Goal: Transaction & Acquisition: Obtain resource

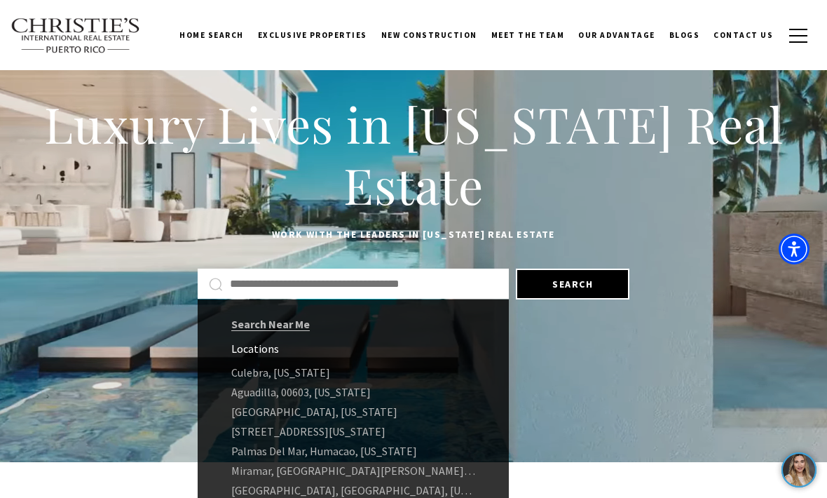
type input "*"
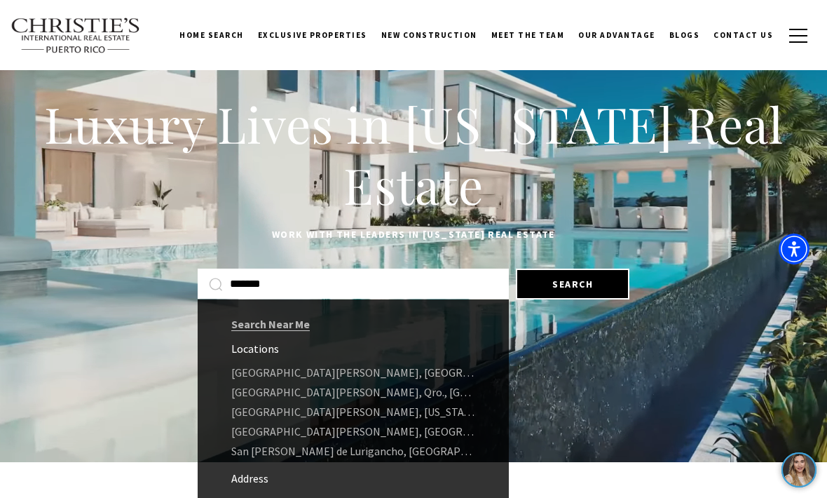
type input "*******"
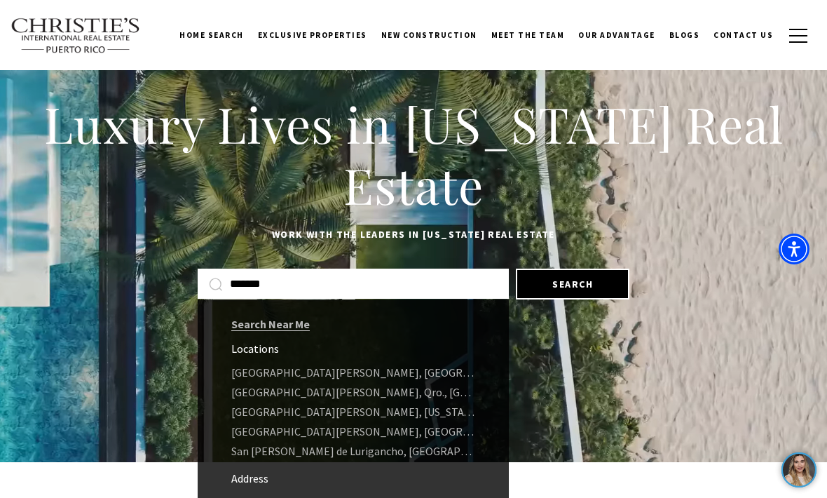
click at [308, 409] on link "San Juan, Puerto Rico" at bounding box center [353, 412] width 311 height 20
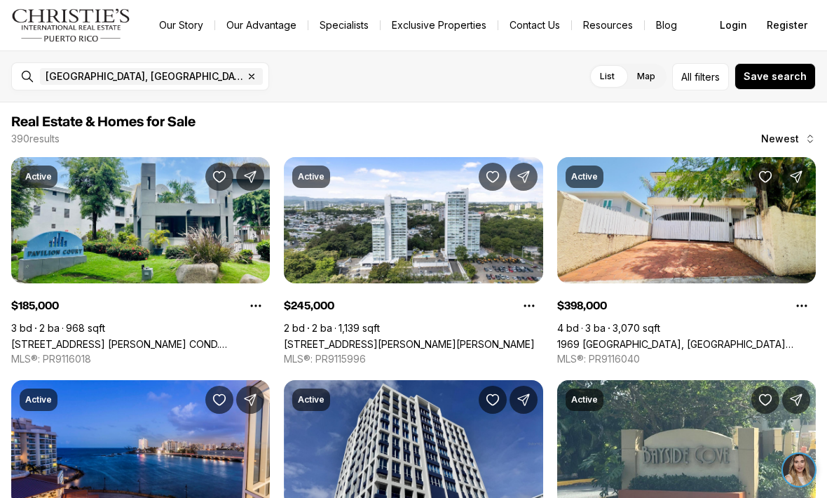
click at [707, 87] on button "All filters" at bounding box center [700, 76] width 57 height 27
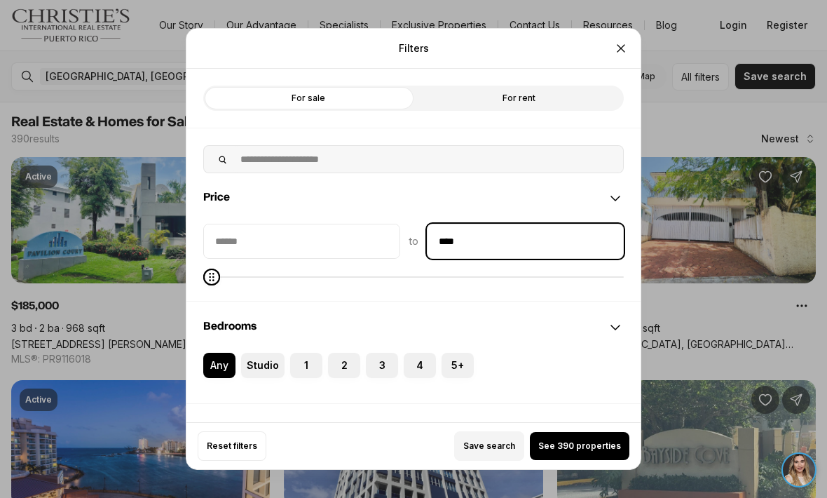
type input "******"
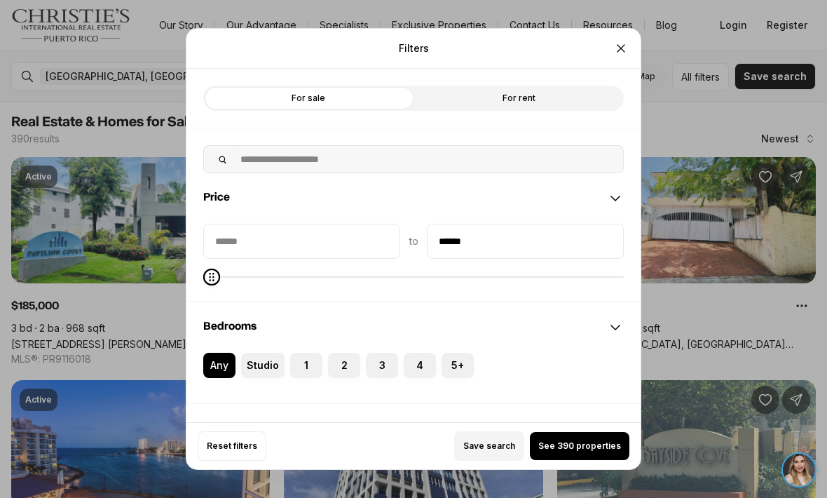
click at [354, 224] on input "priceMin" at bounding box center [302, 241] width 196 height 34
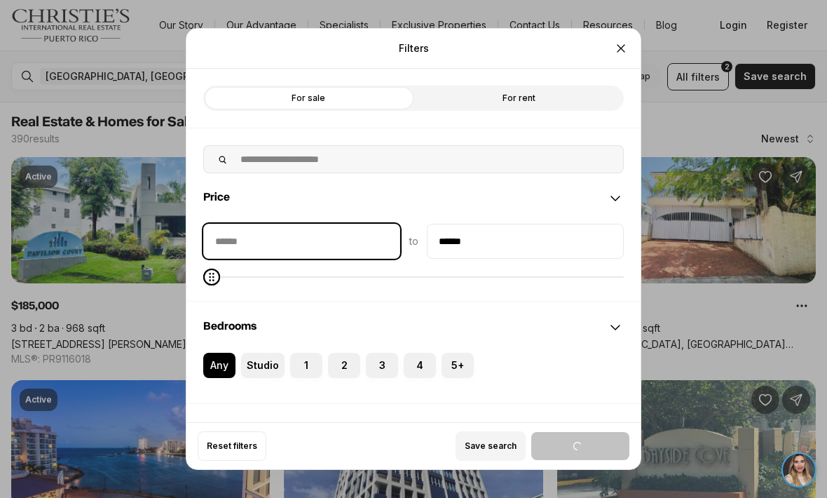
click at [304, 224] on input "priceMin" at bounding box center [302, 241] width 196 height 34
type input "******"
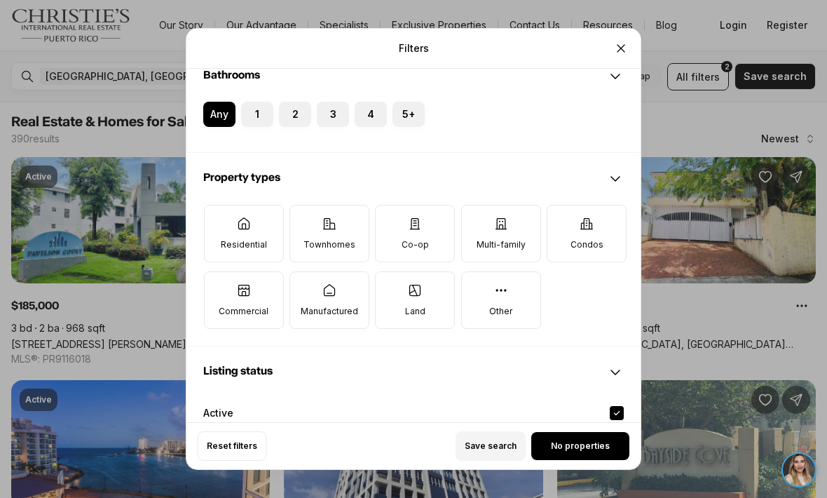
scroll to position [354, 0]
click at [593, 216] on icon at bounding box center [587, 223] width 14 height 14
click at [562, 208] on button "Condos" at bounding box center [555, 212] width 14 height 14
click at [597, 213] on label "Condos" at bounding box center [587, 231] width 80 height 57
click at [562, 213] on button "Condos" at bounding box center [555, 211] width 14 height 14
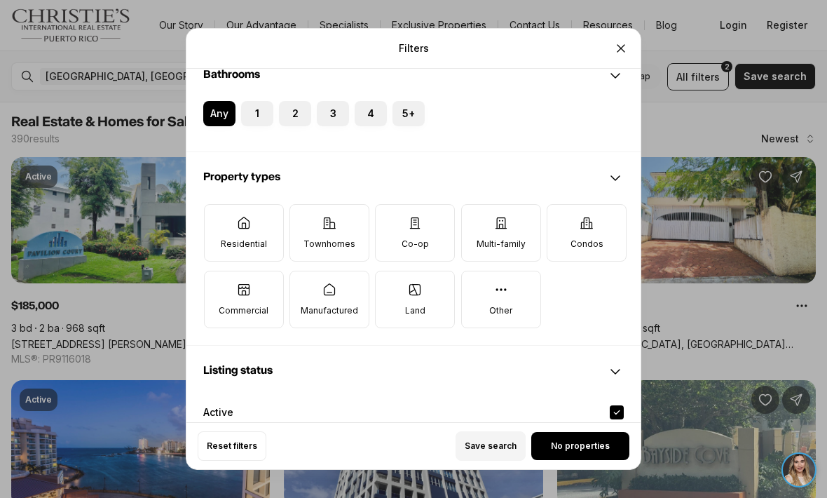
click at [594, 216] on icon at bounding box center [587, 223] width 14 height 14
click at [562, 205] on button "Condos" at bounding box center [555, 212] width 14 height 14
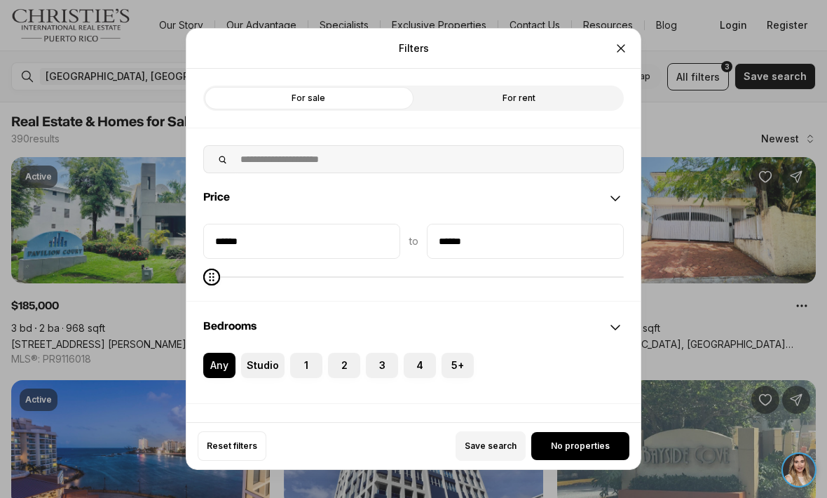
click at [580, 86] on label "For rent" at bounding box center [519, 98] width 210 height 25
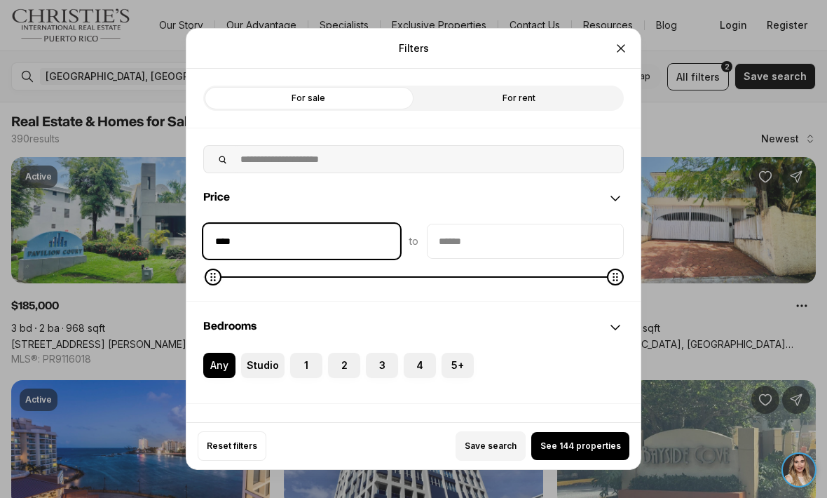
type input "******"
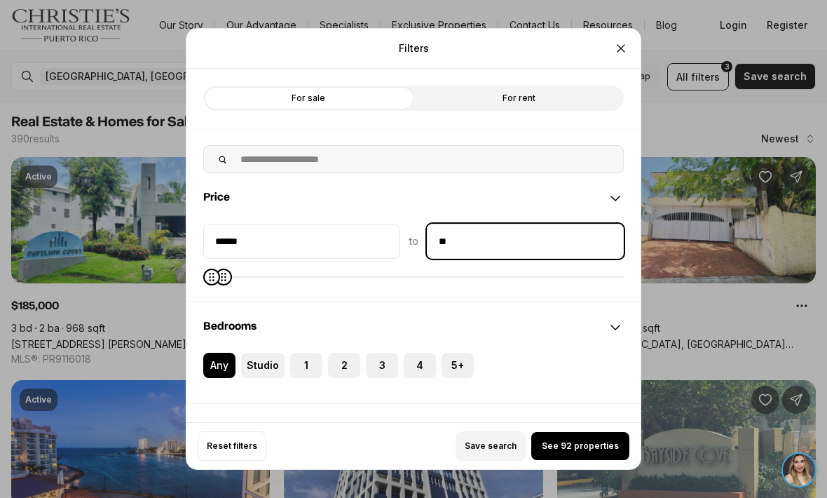
type input "******"
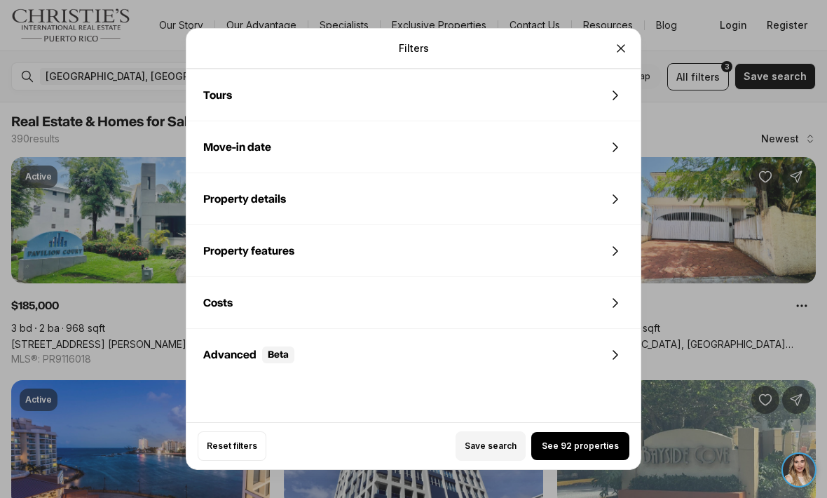
scroll to position [923, 0]
click at [596, 460] on button "See 92 properties" at bounding box center [580, 446] width 98 height 28
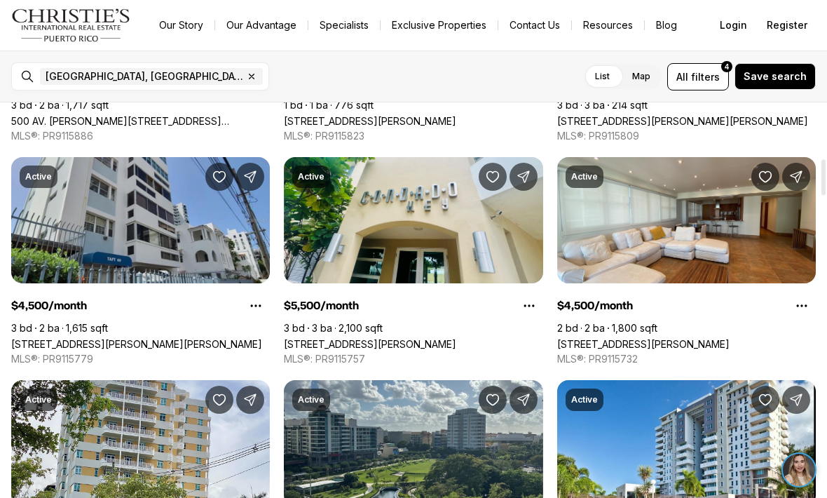
scroll to position [681, 0]
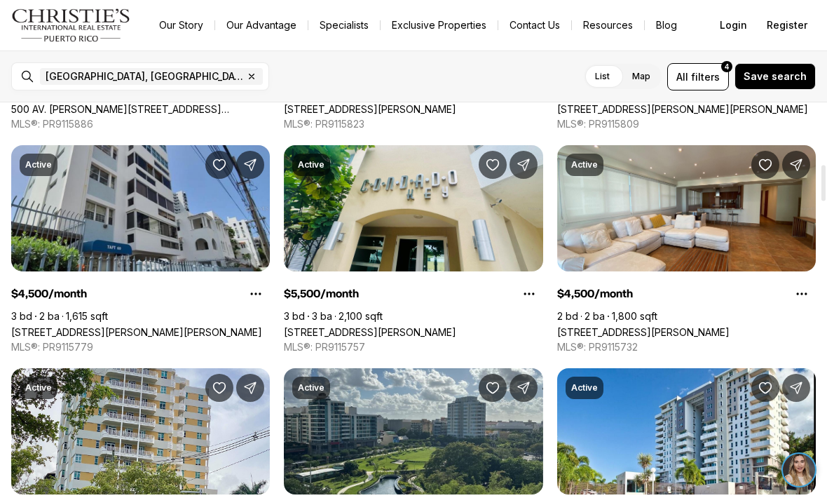
click at [456, 326] on link "Delcasse DELCASSE #5, SAN JUAN PR, 00907" at bounding box center [370, 332] width 172 height 12
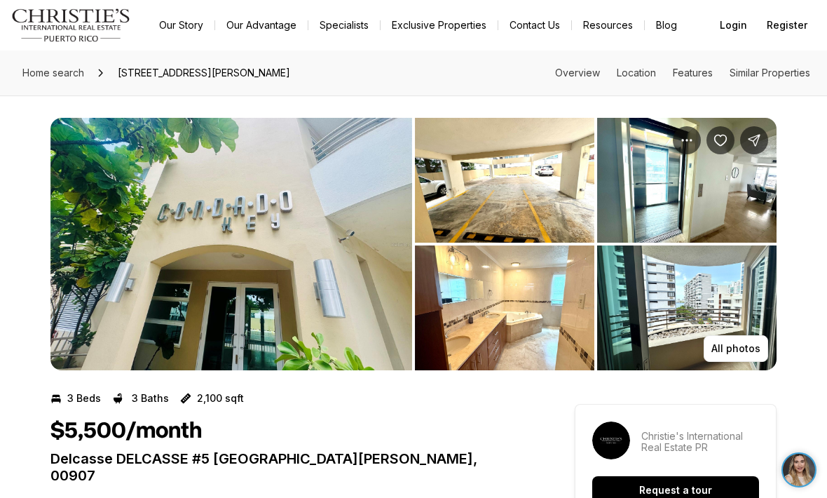
click at [728, 355] on button "All photos" at bounding box center [736, 348] width 64 height 27
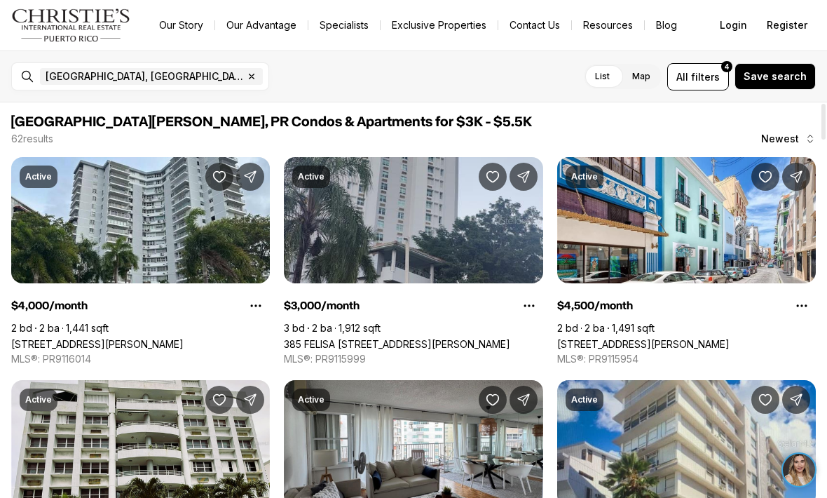
click at [646, 83] on label "Map" at bounding box center [641, 76] width 41 height 25
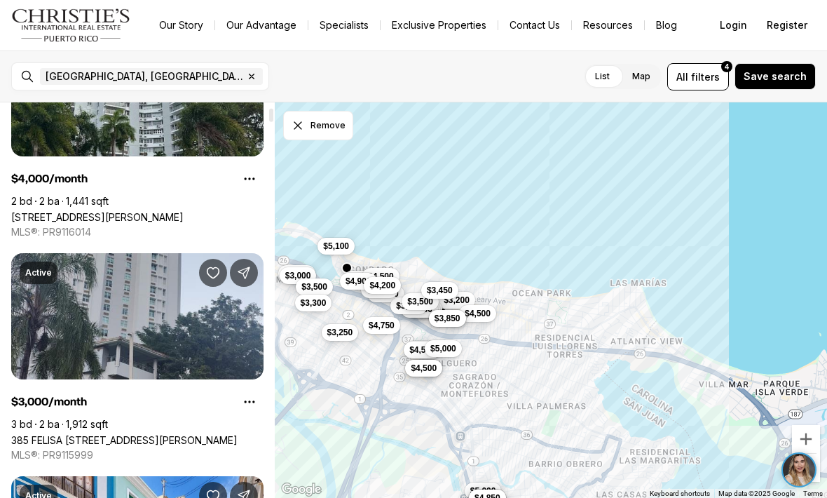
scroll to position [144, 0]
click at [226, 434] on link "385 FELISA [STREET_ADDRESS][PERSON_NAME]" at bounding box center [124, 440] width 226 height 12
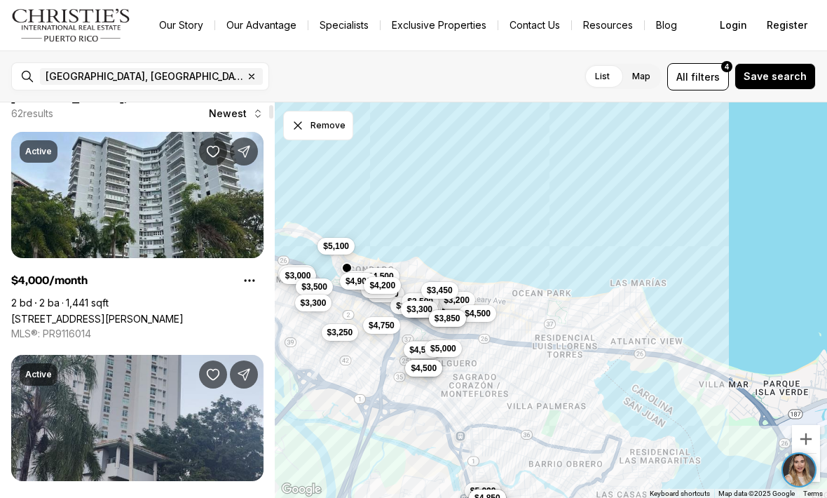
scroll to position [41, 0]
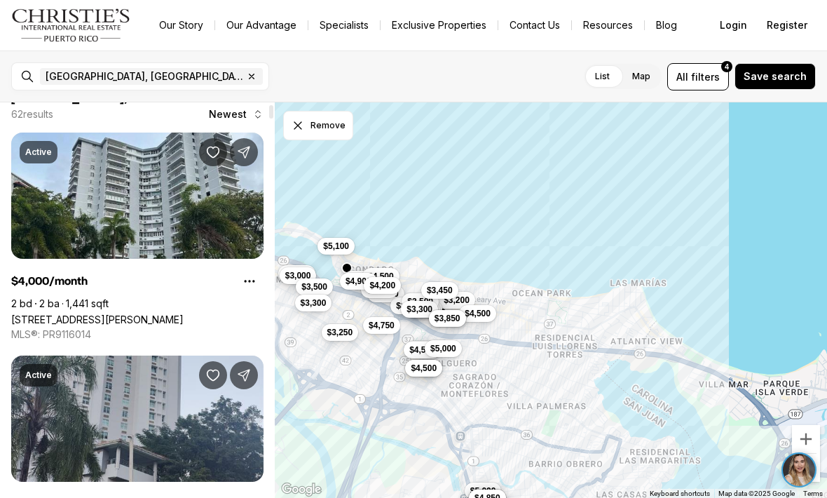
click at [184, 313] on link "[STREET_ADDRESS][PERSON_NAME]" at bounding box center [97, 319] width 172 height 12
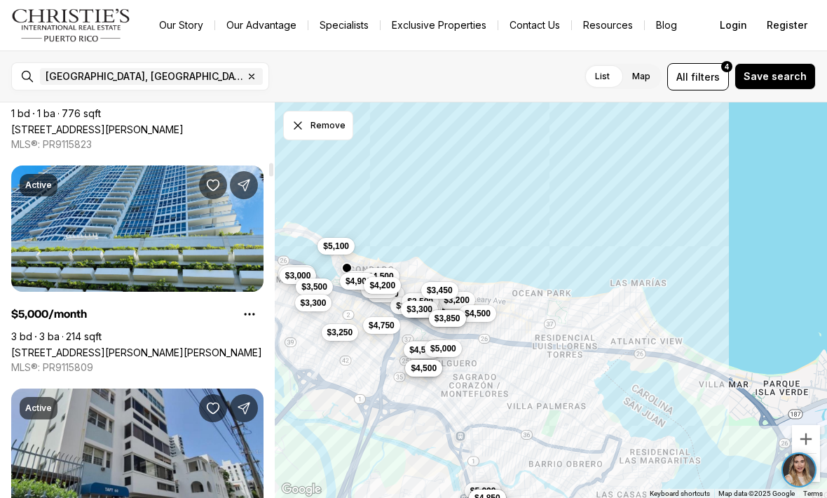
scroll to position [1769, 0]
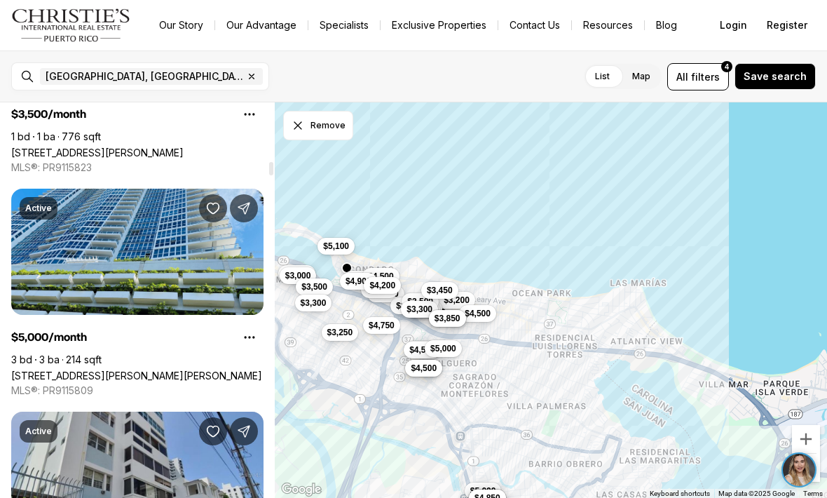
click at [189, 369] on link "[STREET_ADDRESS][PERSON_NAME][PERSON_NAME]" at bounding box center [136, 375] width 251 height 12
click at [190, 369] on link "48 LUIS MUNOZ RIVERA #2701, SAN JUAN PR, 00918" at bounding box center [136, 375] width 251 height 12
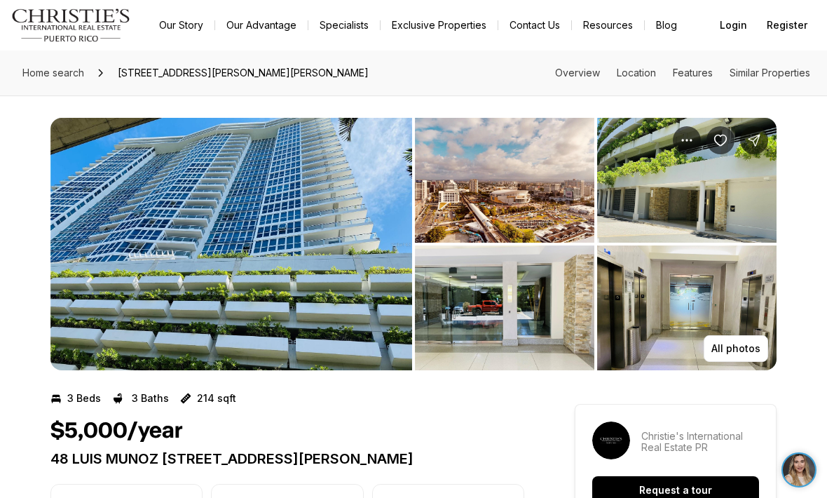
click at [723, 345] on p "All photos" at bounding box center [736, 348] width 49 height 11
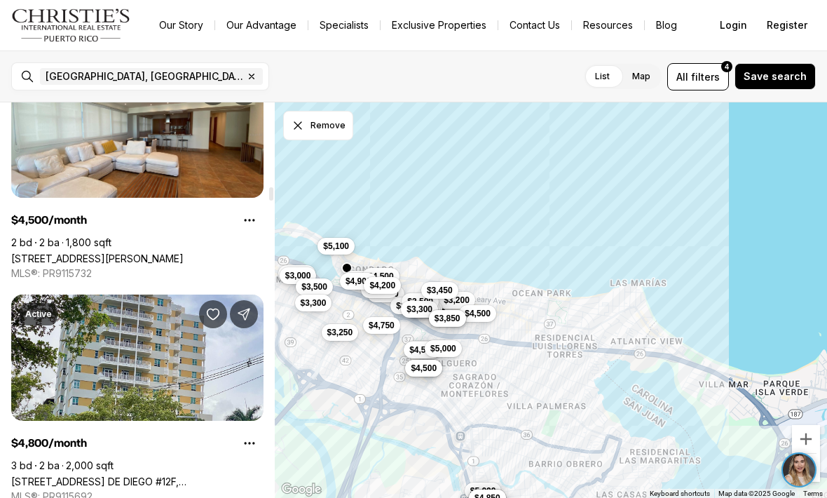
scroll to position [2517, 0]
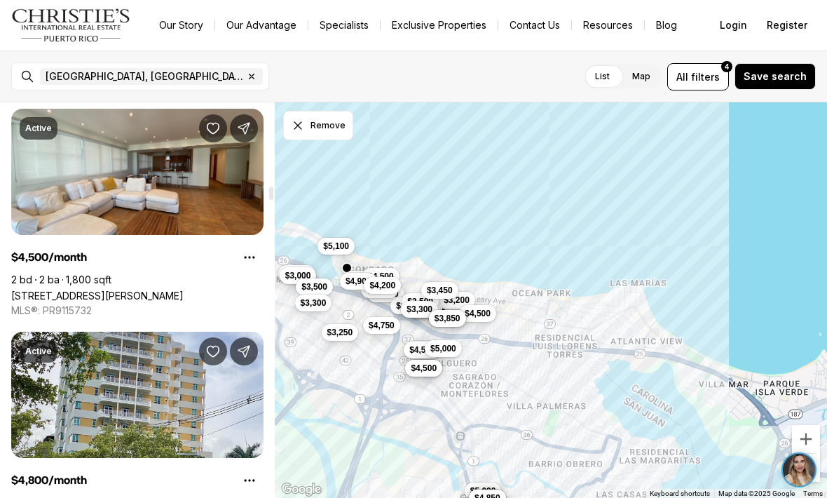
click at [184, 290] on link "[STREET_ADDRESS][PERSON_NAME]" at bounding box center [97, 296] width 172 height 12
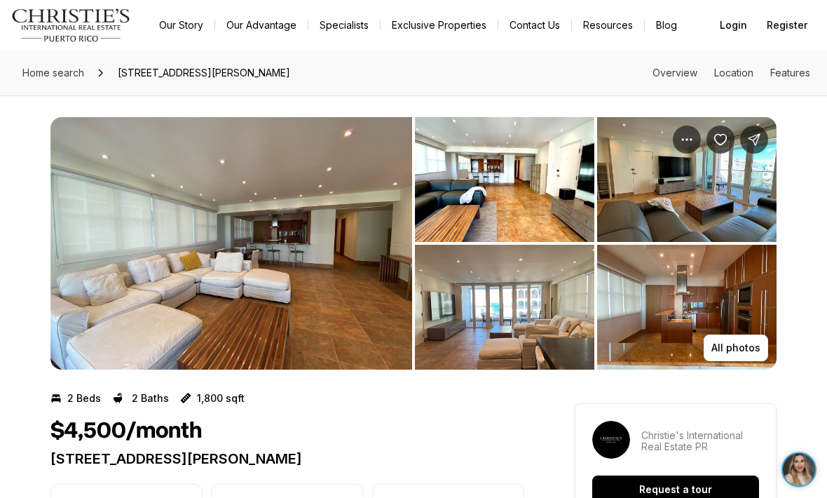
click at [750, 343] on p "All photos" at bounding box center [736, 348] width 49 height 11
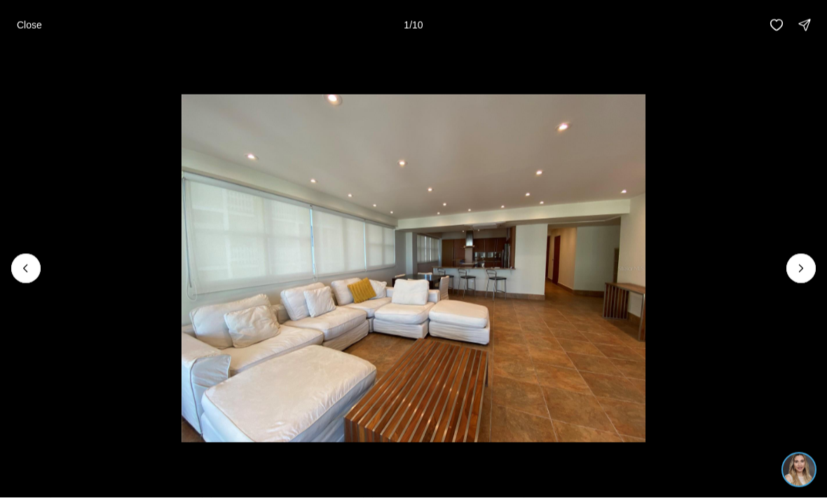
scroll to position [1, 0]
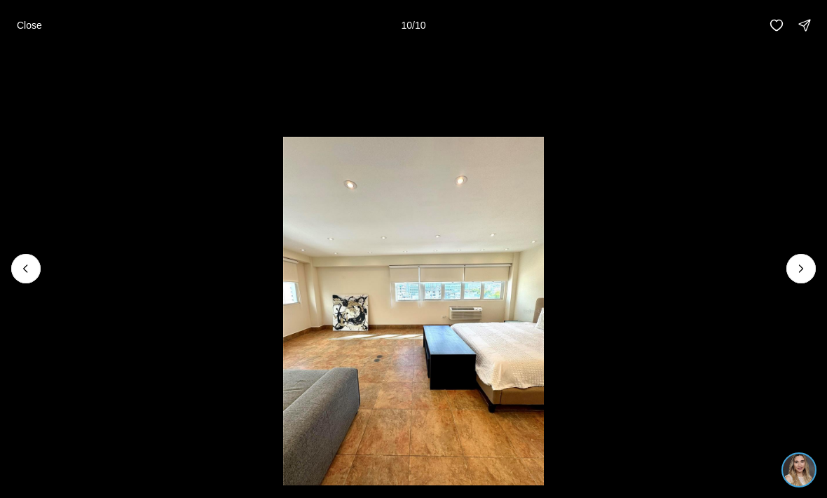
click at [18, 37] on button "Close" at bounding box center [29, 25] width 42 height 28
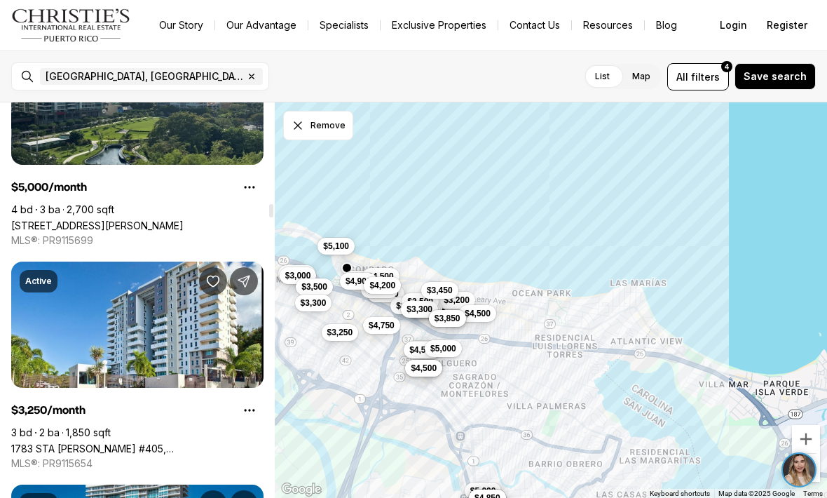
scroll to position [2980, 0]
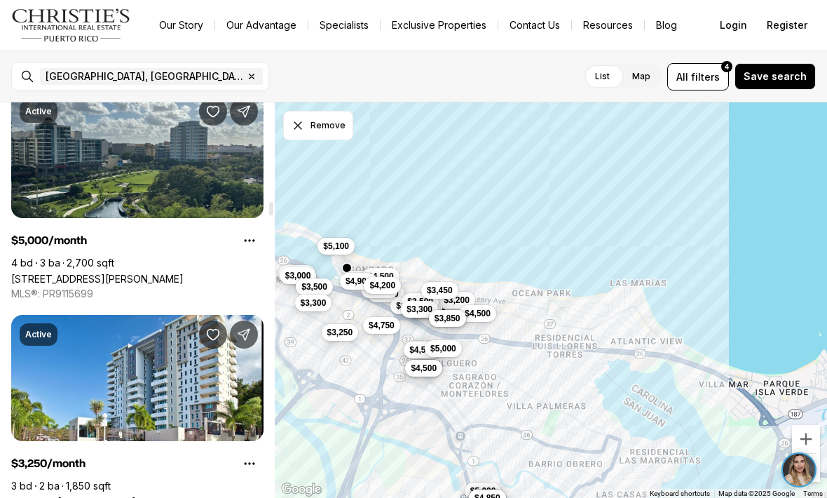
click at [184, 273] on link "[STREET_ADDRESS][PERSON_NAME]" at bounding box center [97, 279] width 172 height 12
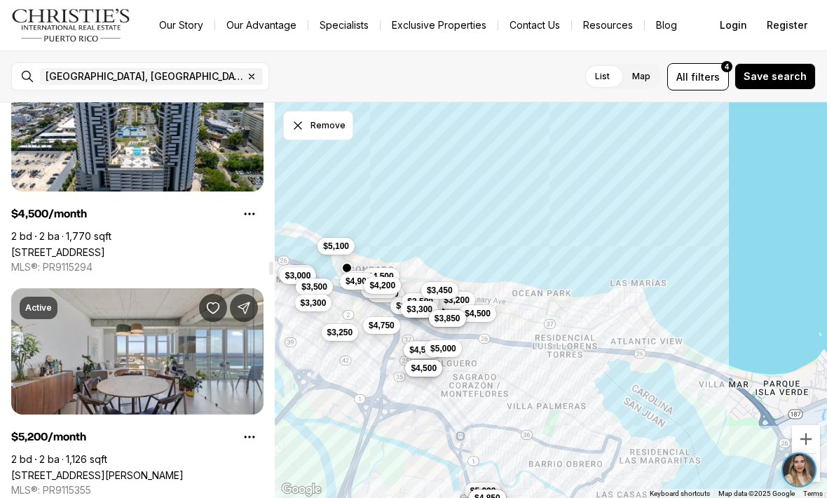
scroll to position [4791, 0]
click at [105, 245] on link "[STREET_ADDRESS]" at bounding box center [58, 251] width 94 height 12
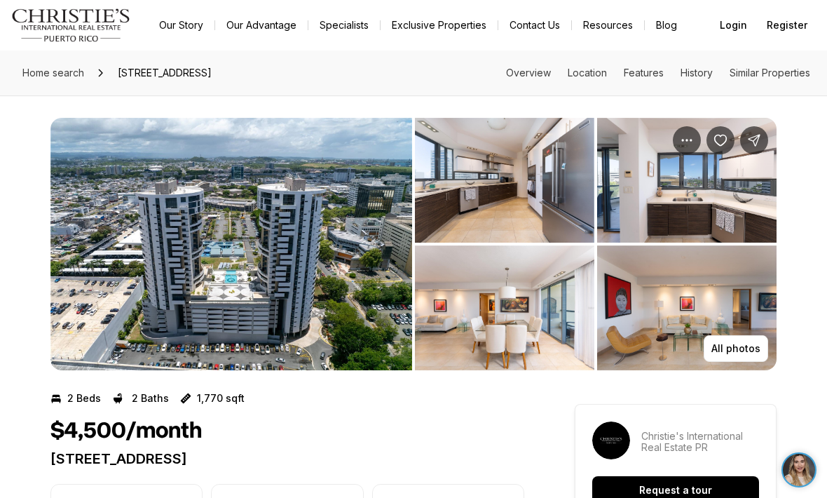
click at [740, 341] on button "All photos" at bounding box center [736, 348] width 64 height 27
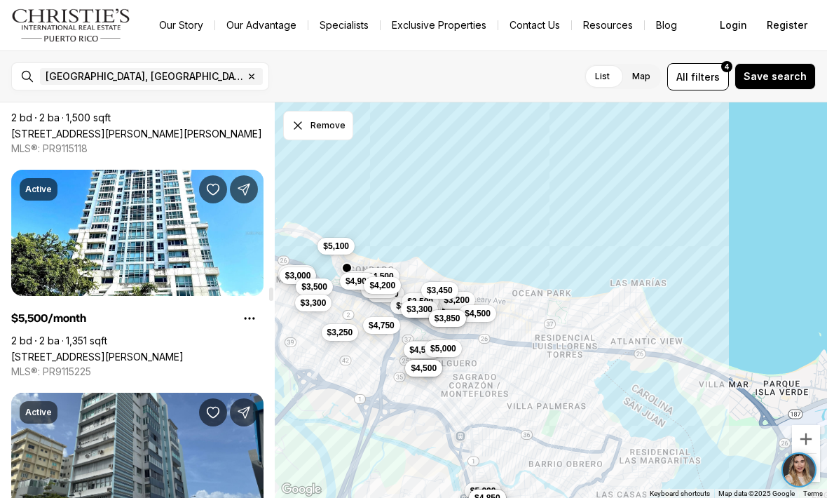
scroll to position [5577, 0]
click at [184, 351] on link "[STREET_ADDRESS][PERSON_NAME]" at bounding box center [97, 357] width 172 height 12
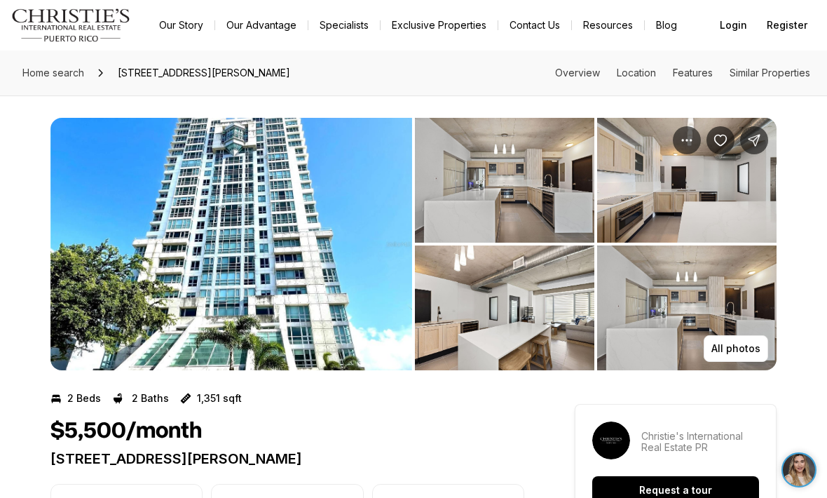
click at [742, 348] on p "All photos" at bounding box center [736, 348] width 49 height 11
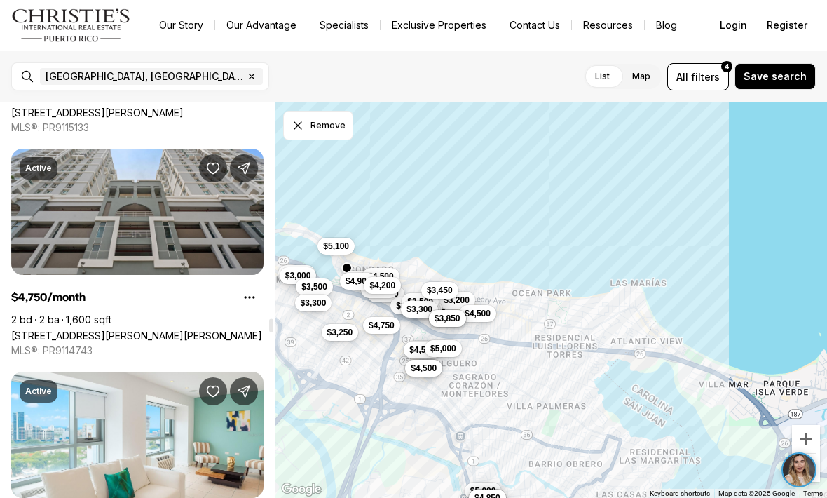
scroll to position [6537, 0]
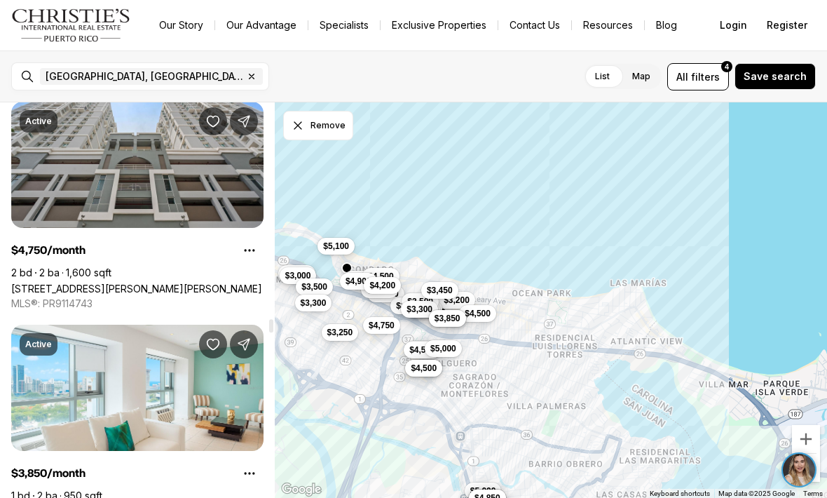
click at [217, 283] on link "[STREET_ADDRESS][PERSON_NAME][PERSON_NAME]" at bounding box center [136, 289] width 251 height 12
click at [218, 283] on link "[STREET_ADDRESS][PERSON_NAME][PERSON_NAME]" at bounding box center [136, 289] width 251 height 12
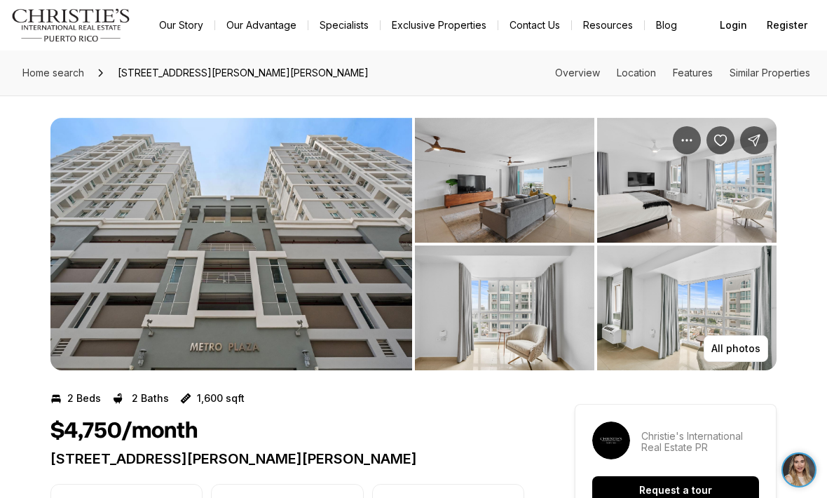
click at [737, 351] on p "All photos" at bounding box center [736, 348] width 49 height 11
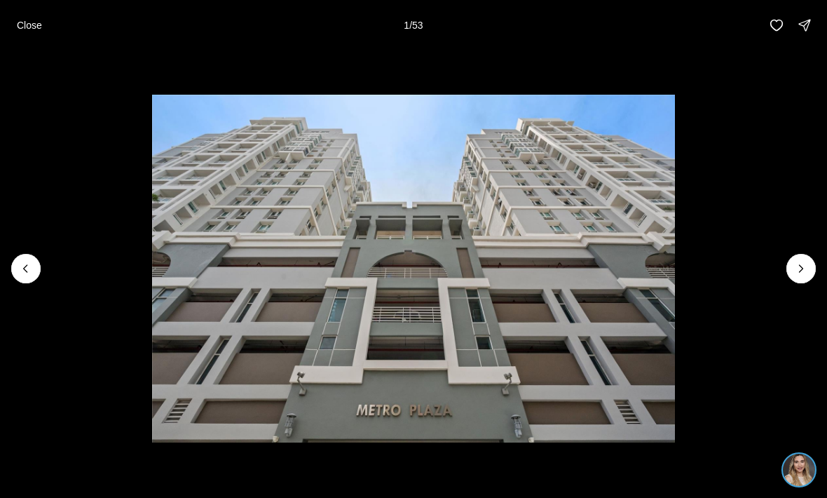
click at [675, 350] on img "1 of 53" at bounding box center [413, 269] width 523 height 348
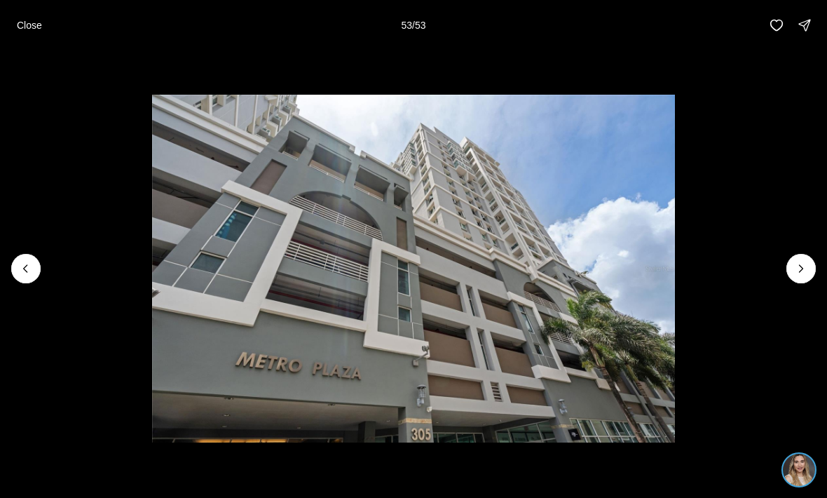
click at [27, 33] on button "Close" at bounding box center [29, 25] width 42 height 28
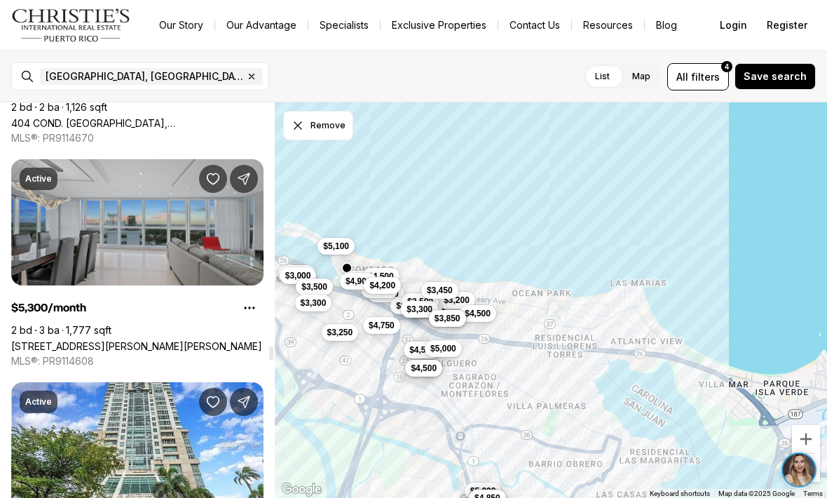
scroll to position [7392, 0]
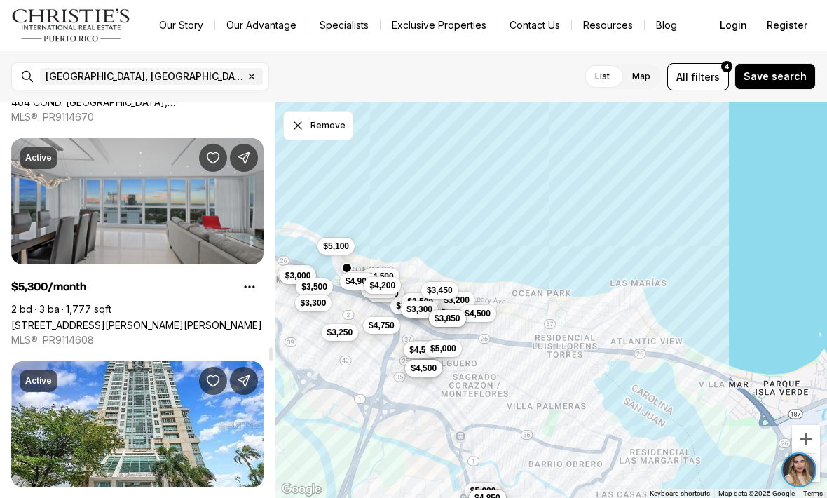
click at [56, 319] on link "[STREET_ADDRESS][PERSON_NAME][PERSON_NAME]" at bounding box center [136, 325] width 251 height 12
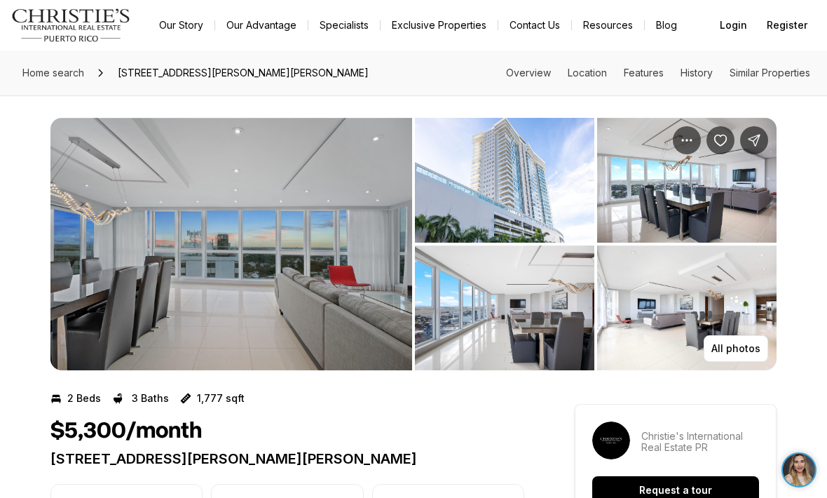
click at [114, 286] on img "View image gallery" at bounding box center [231, 244] width 362 height 252
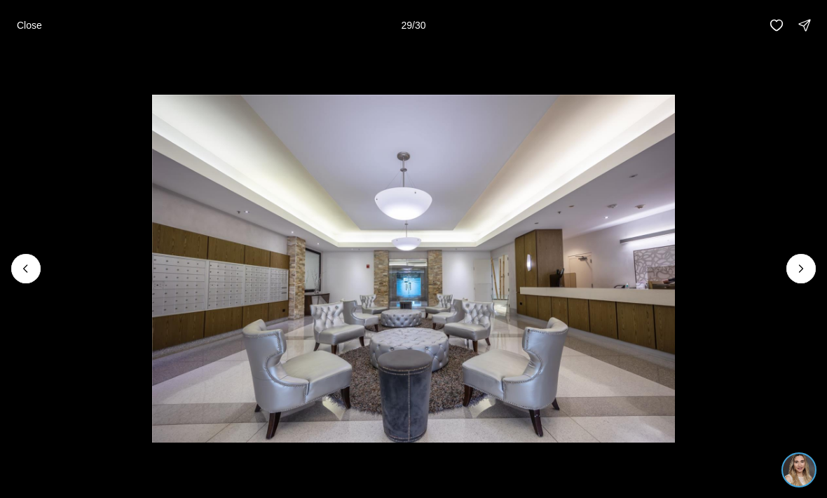
click at [27, 20] on p "Close" at bounding box center [29, 25] width 25 height 11
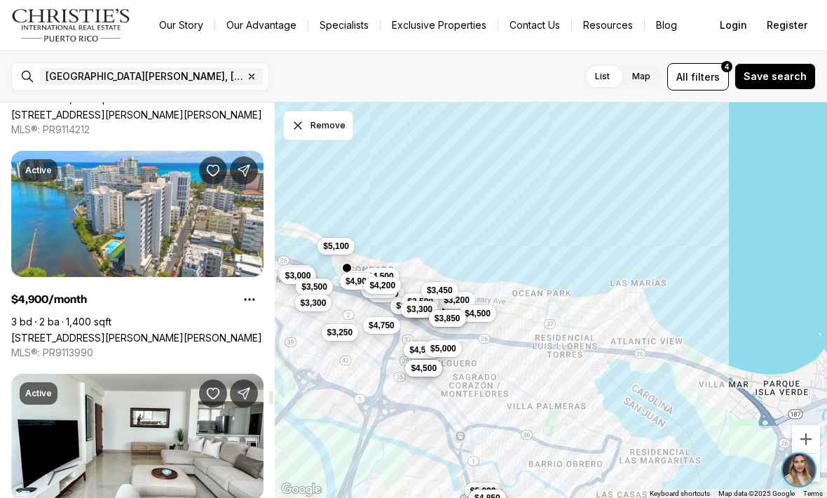
scroll to position [8718, 0]
click at [162, 331] on link "[STREET_ADDRESS][PERSON_NAME]" at bounding box center [136, 337] width 251 height 12
click at [163, 331] on link "20 DELCASSE #303, SAN JUAN PR, 00907" at bounding box center [136, 337] width 251 height 12
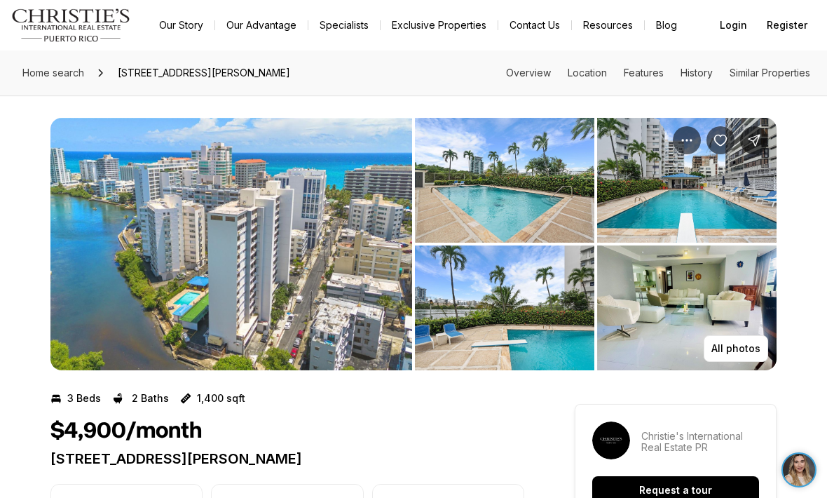
click at [360, 265] on img "View image gallery" at bounding box center [231, 244] width 362 height 252
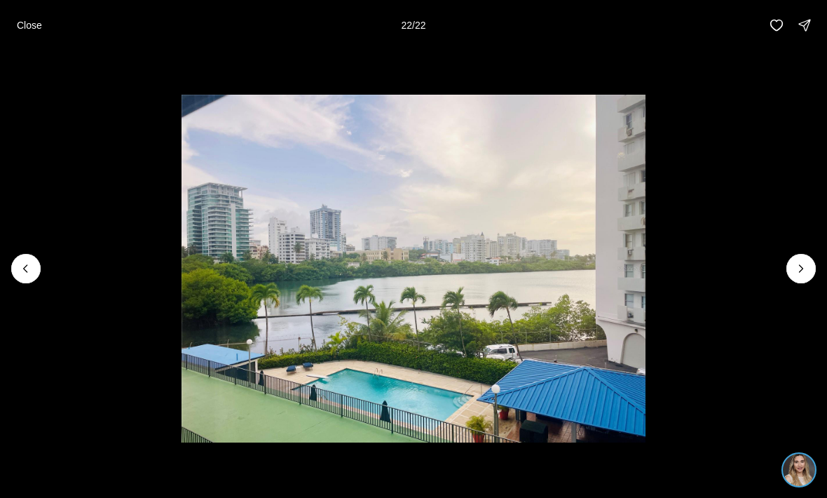
click at [17, 29] on p "Close" at bounding box center [29, 25] width 25 height 11
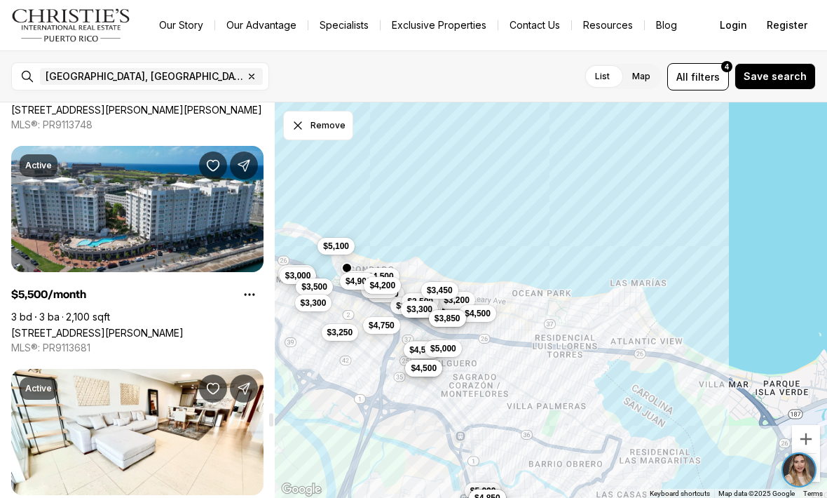
scroll to position [9392, 0]
click at [184, 326] on link "[STREET_ADDRESS][PERSON_NAME]" at bounding box center [97, 332] width 172 height 12
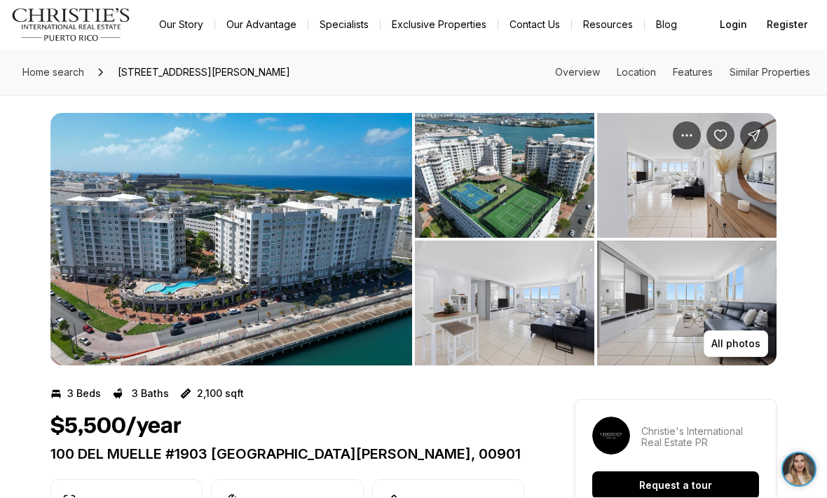
click at [721, 345] on p "All photos" at bounding box center [736, 344] width 49 height 11
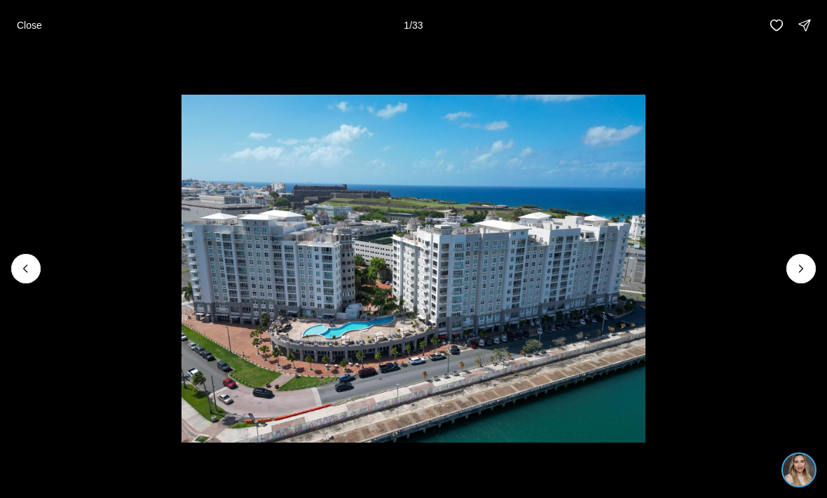
click at [646, 345] on img "1 of 33" at bounding box center [414, 269] width 465 height 348
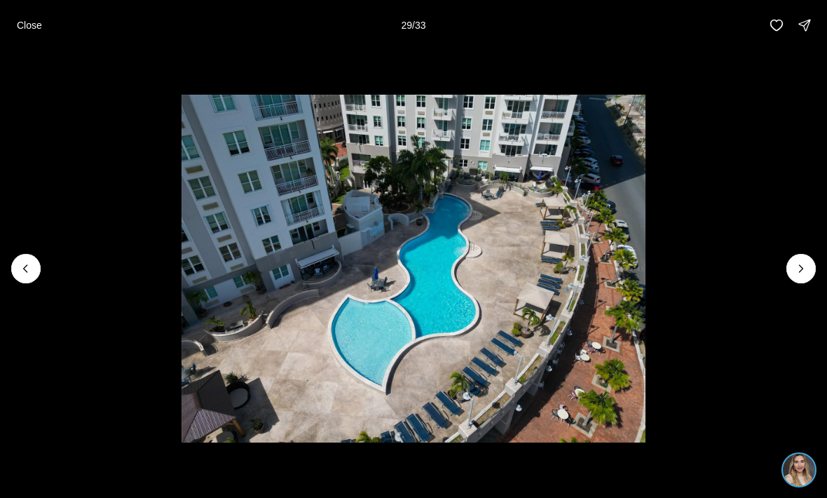
click at [23, 27] on p "Close" at bounding box center [29, 25] width 25 height 11
